Goal: Transaction & Acquisition: Purchase product/service

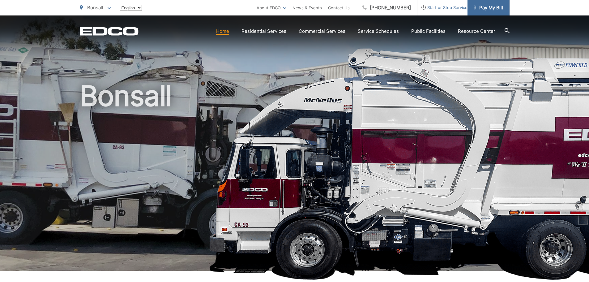
click at [494, 6] on span "Pay My Bill" at bounding box center [488, 7] width 29 height 7
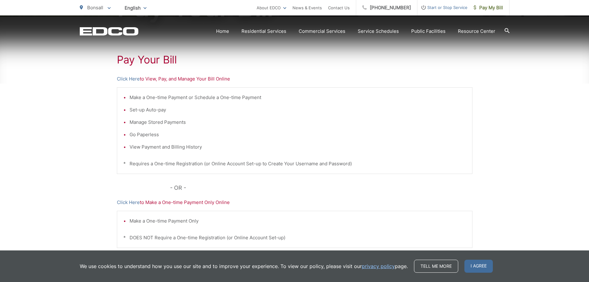
scroll to position [158, 0]
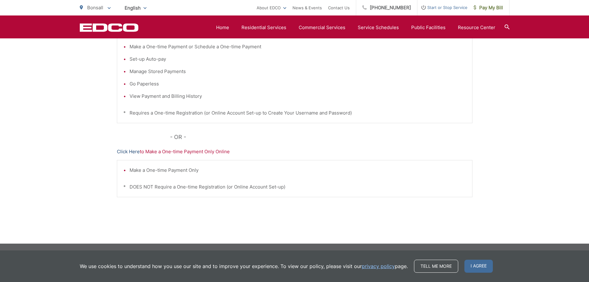
click at [130, 152] on link "Click Here" at bounding box center [128, 151] width 23 height 7
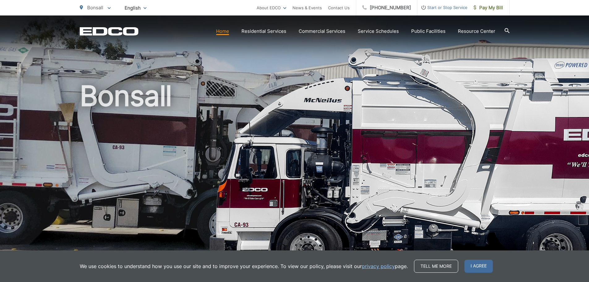
scroll to position [31, 0]
